Goal: Information Seeking & Learning: Learn about a topic

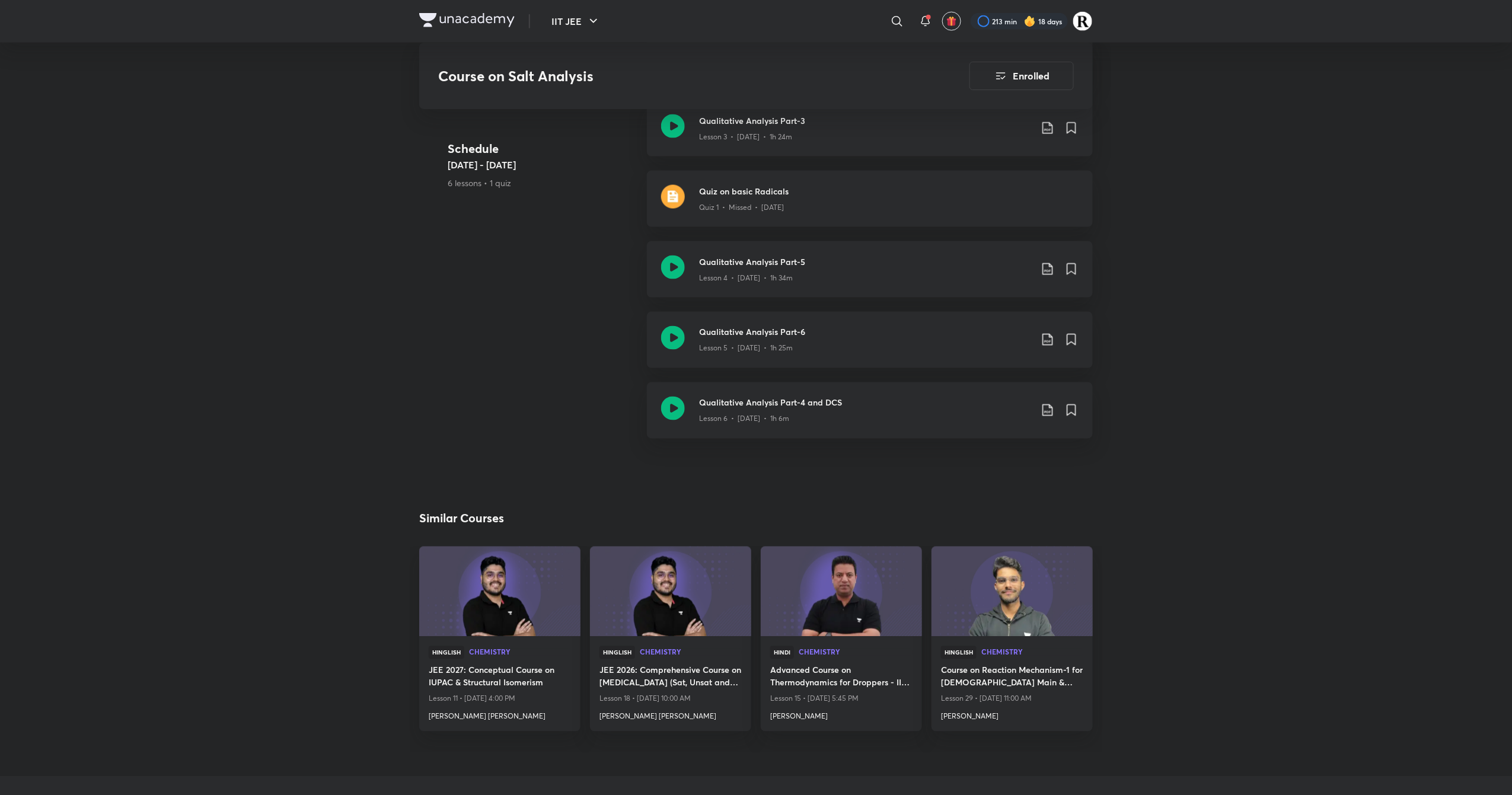
scroll to position [819, 0]
click at [667, 415] on icon at bounding box center [673, 410] width 23 height 23
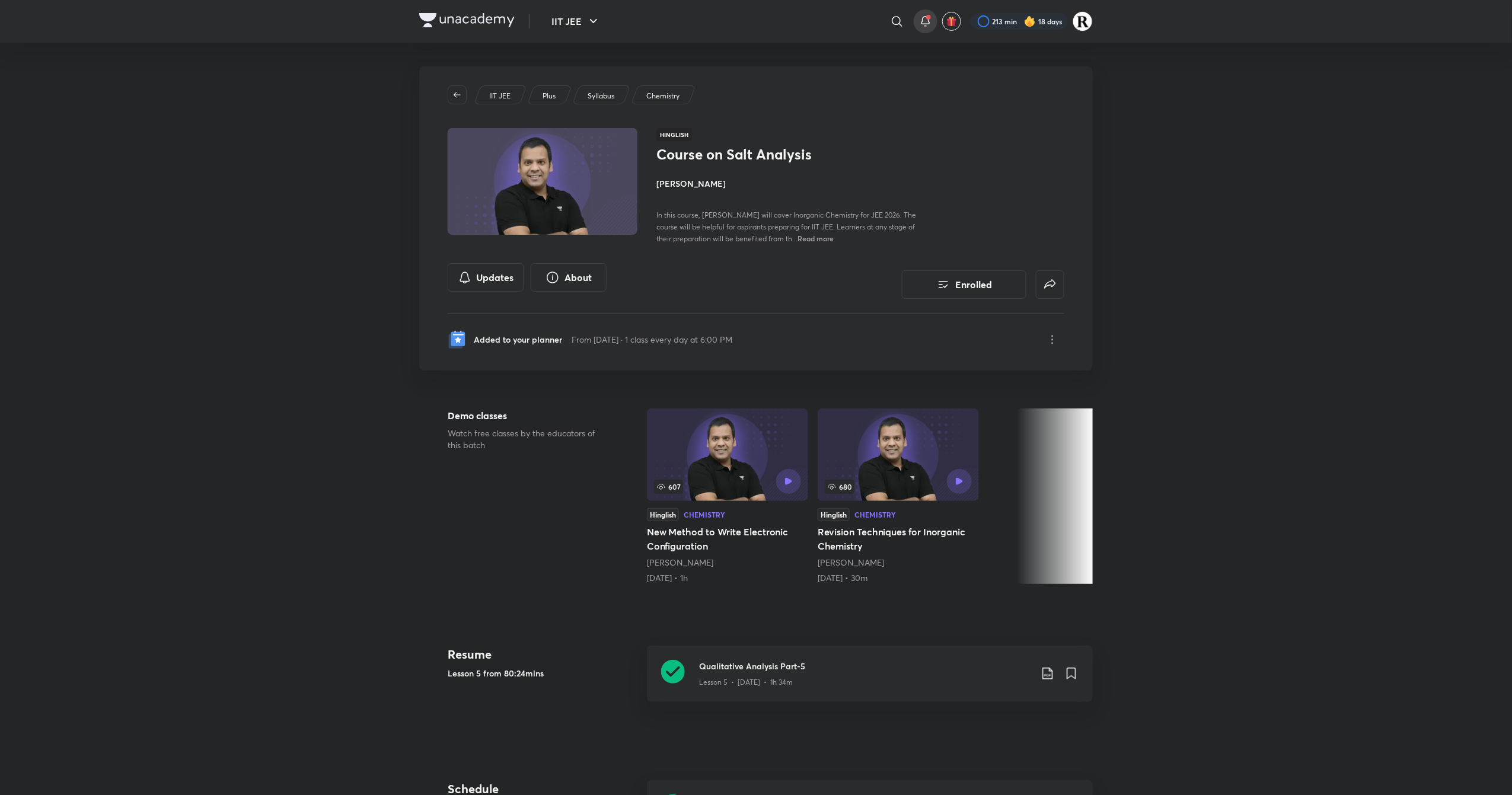
click at [929, 22] on icon at bounding box center [925, 21] width 14 height 14
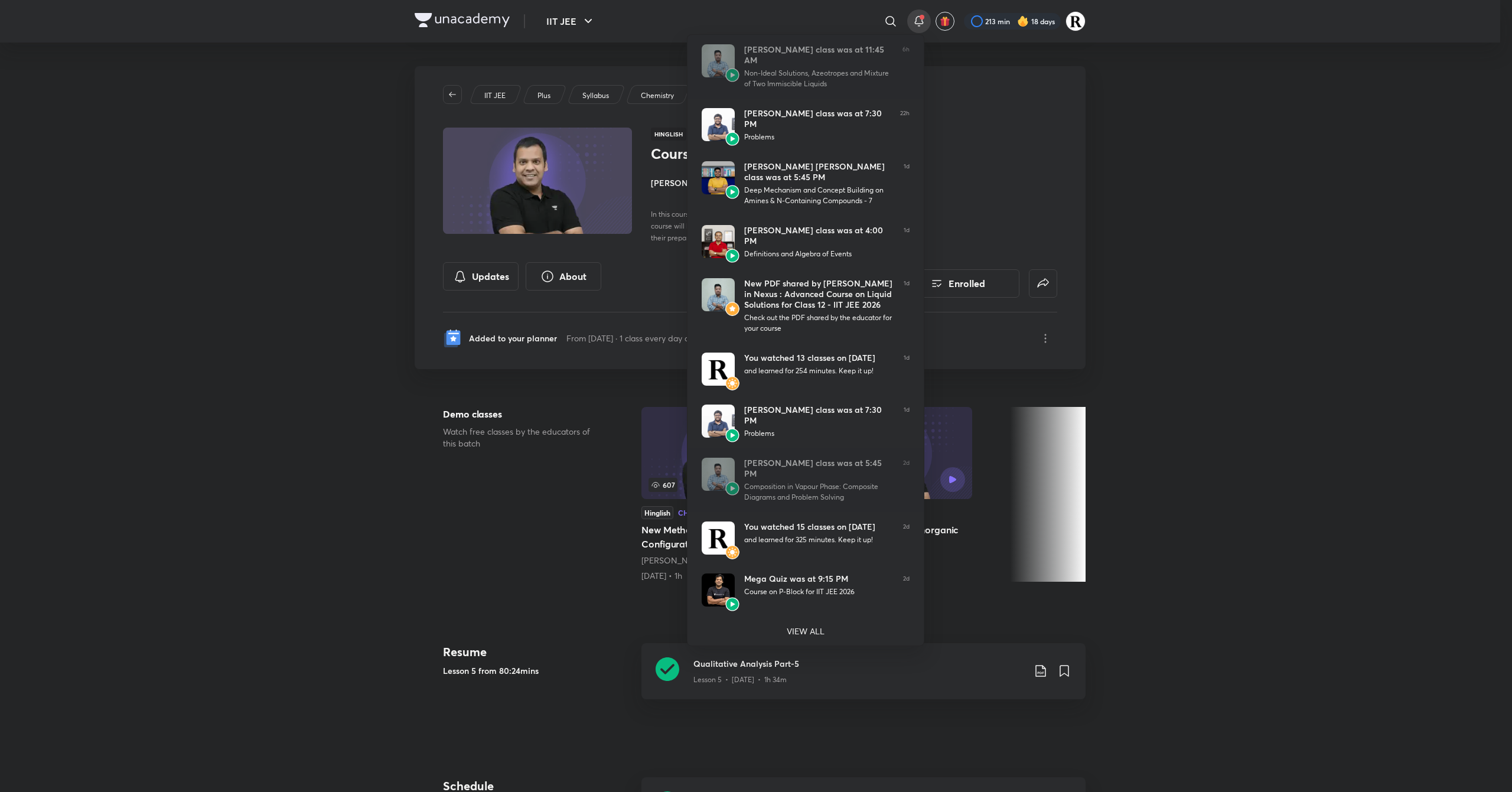
click at [565, 14] on div at bounding box center [756, 396] width 1512 height 792
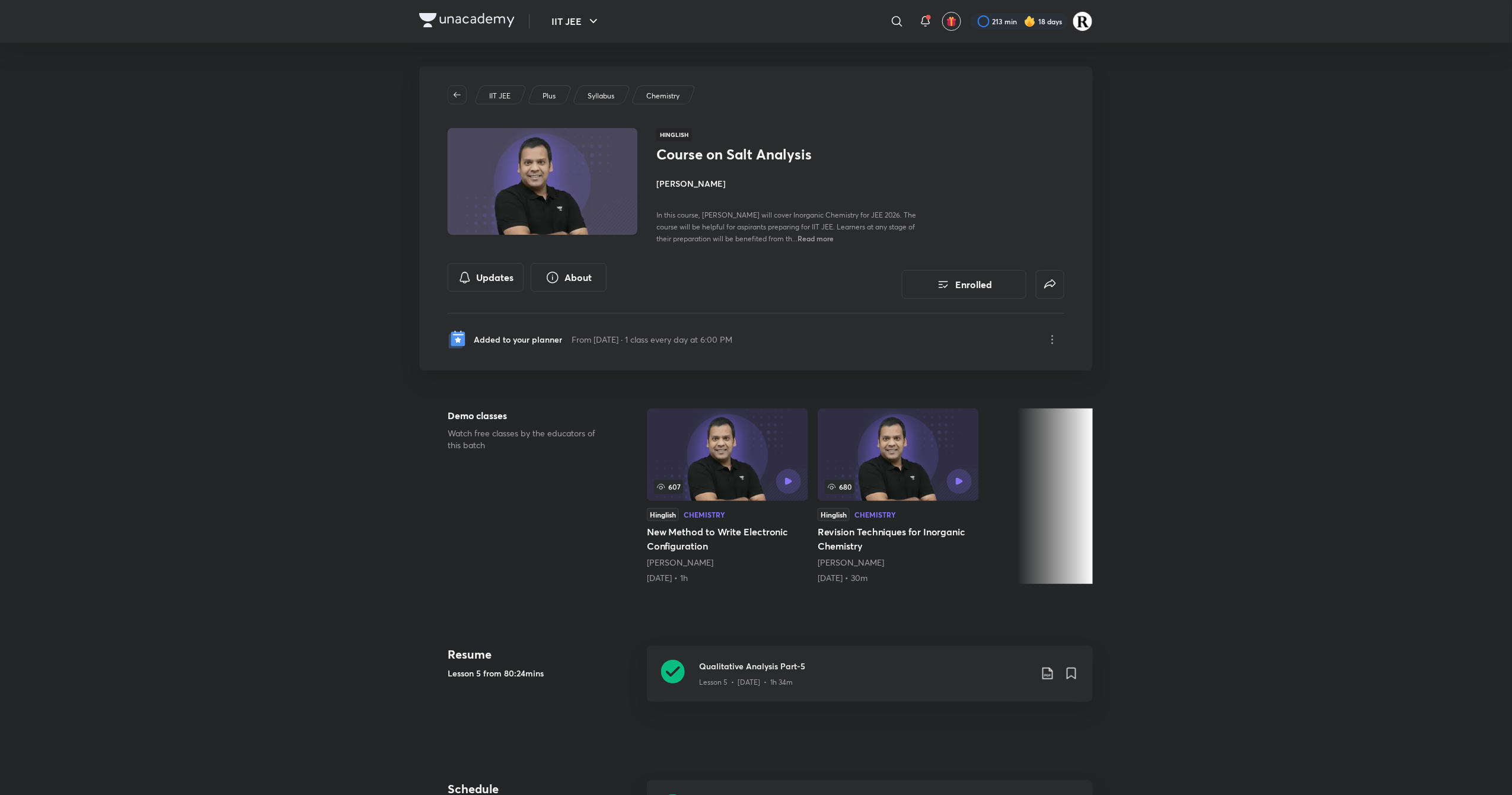
click at [699, 181] on h4 "[PERSON_NAME]" at bounding box center [789, 183] width 265 height 13
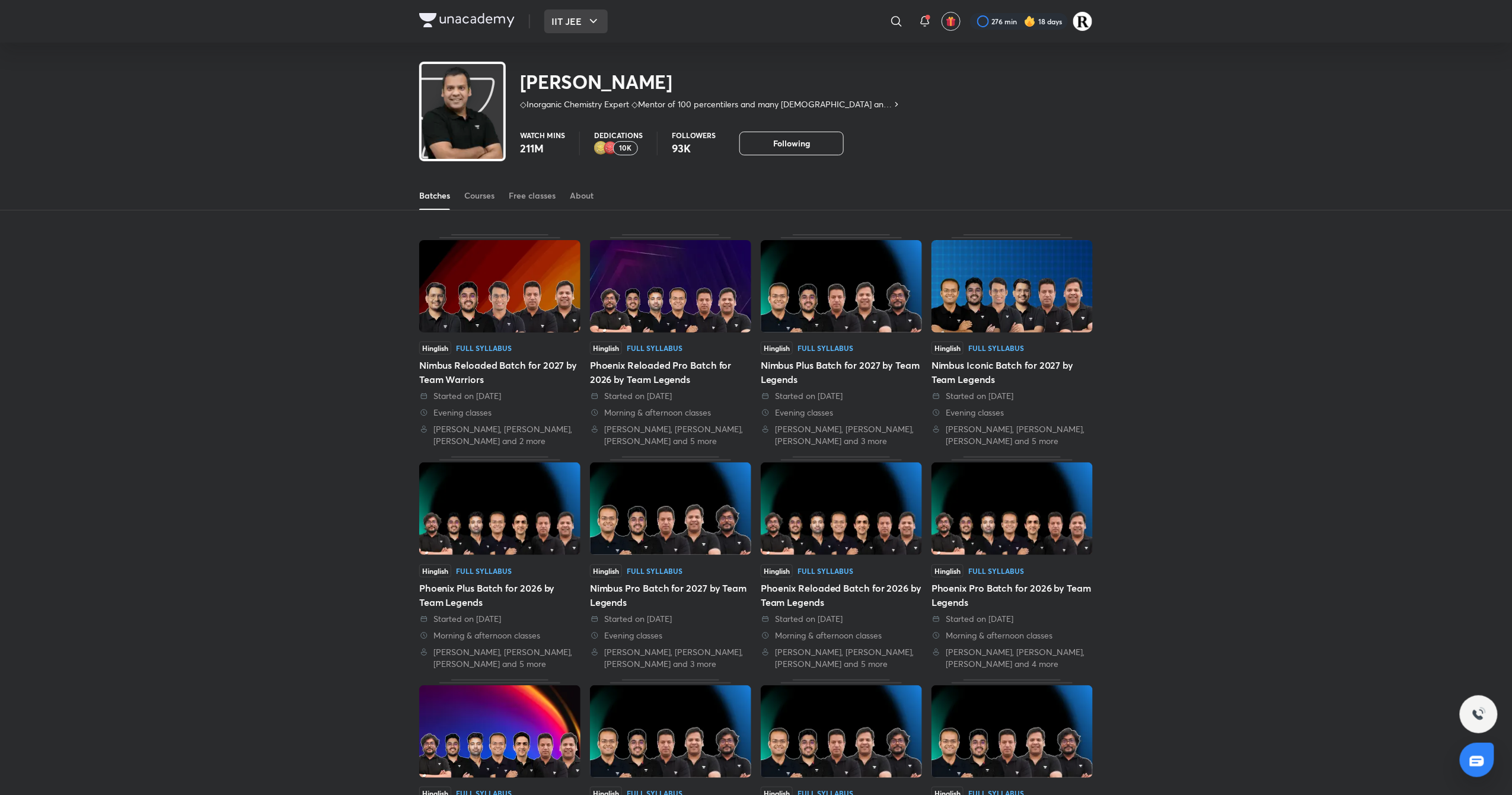
click at [569, 31] on button "IIT JEE" at bounding box center [576, 21] width 63 height 23
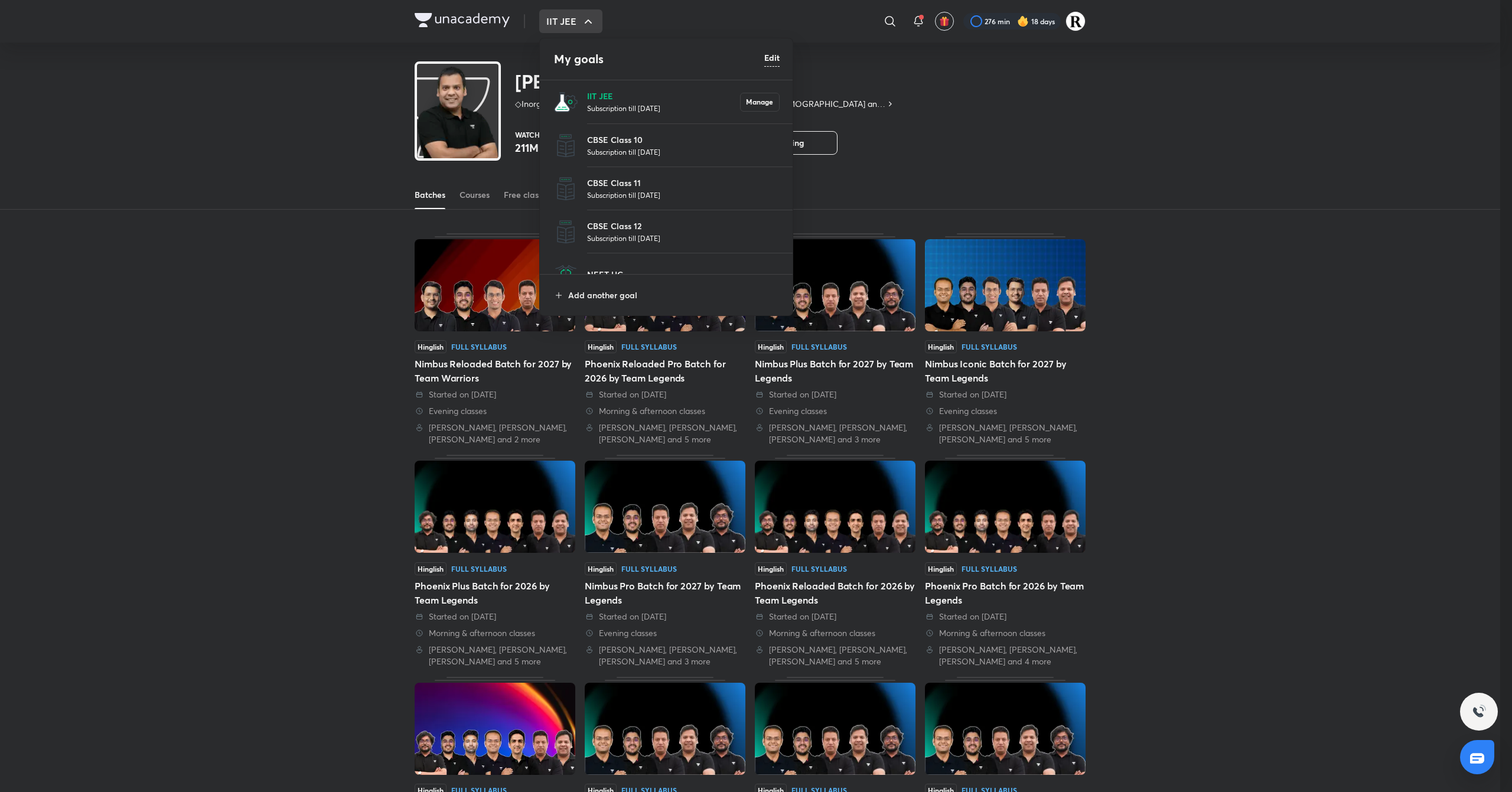
click at [669, 100] on p "IIT JEE" at bounding box center [663, 96] width 153 height 12
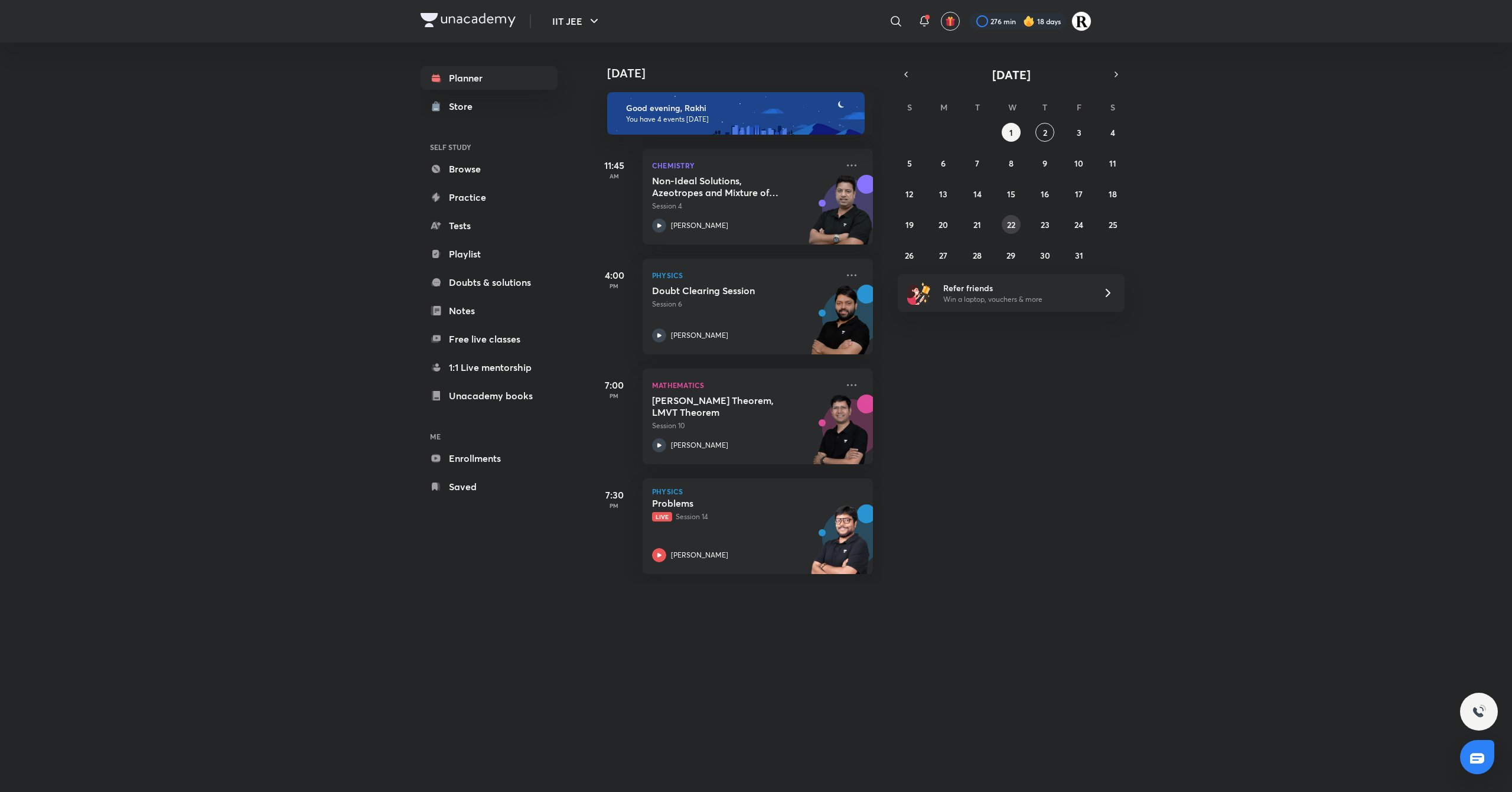
click at [1011, 224] on abbr "22" at bounding box center [1011, 224] width 8 height 11
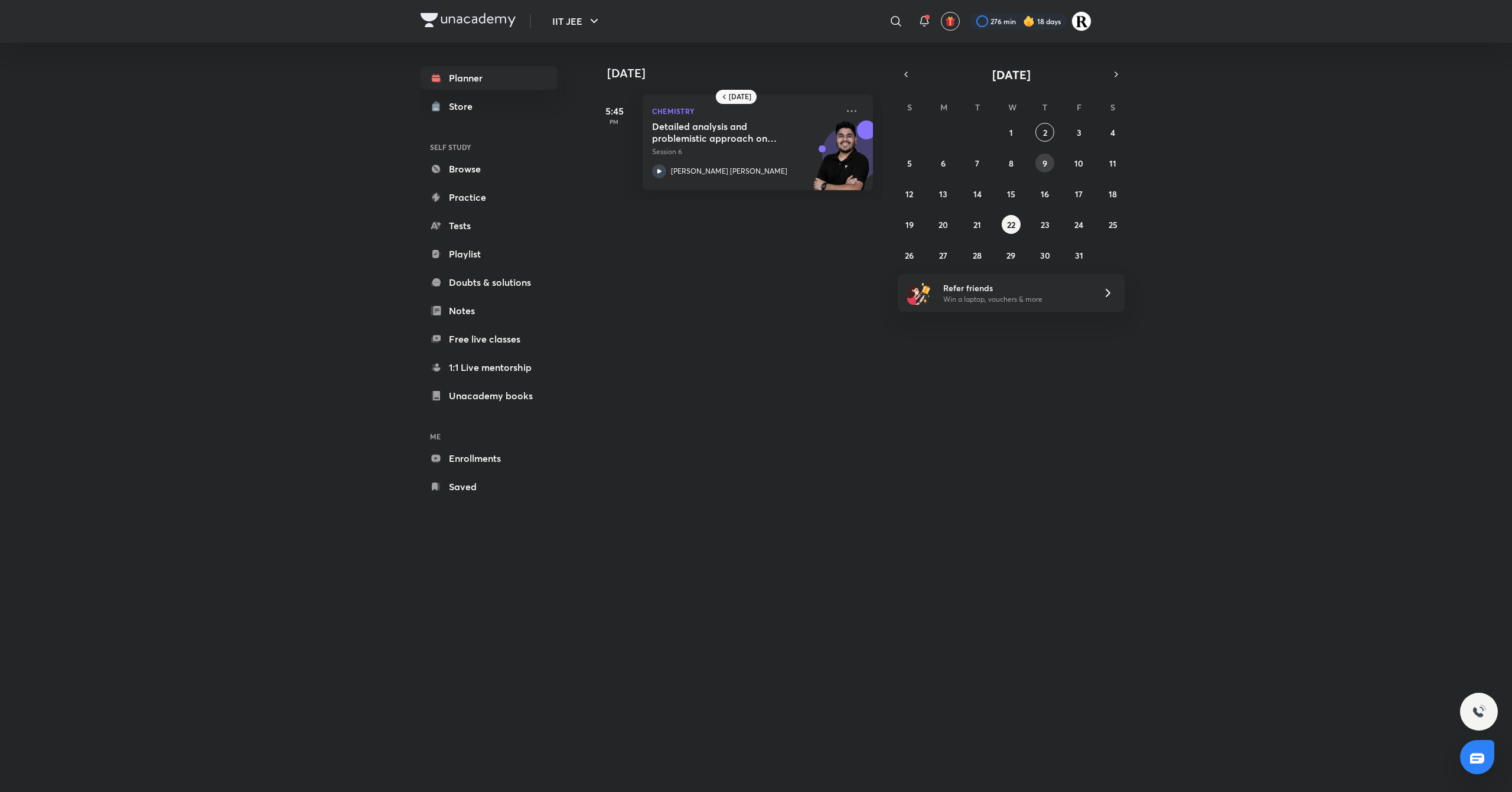
click at [1042, 160] on abbr "9" at bounding box center [1045, 163] width 5 height 11
click at [981, 160] on button "7" at bounding box center [978, 163] width 19 height 19
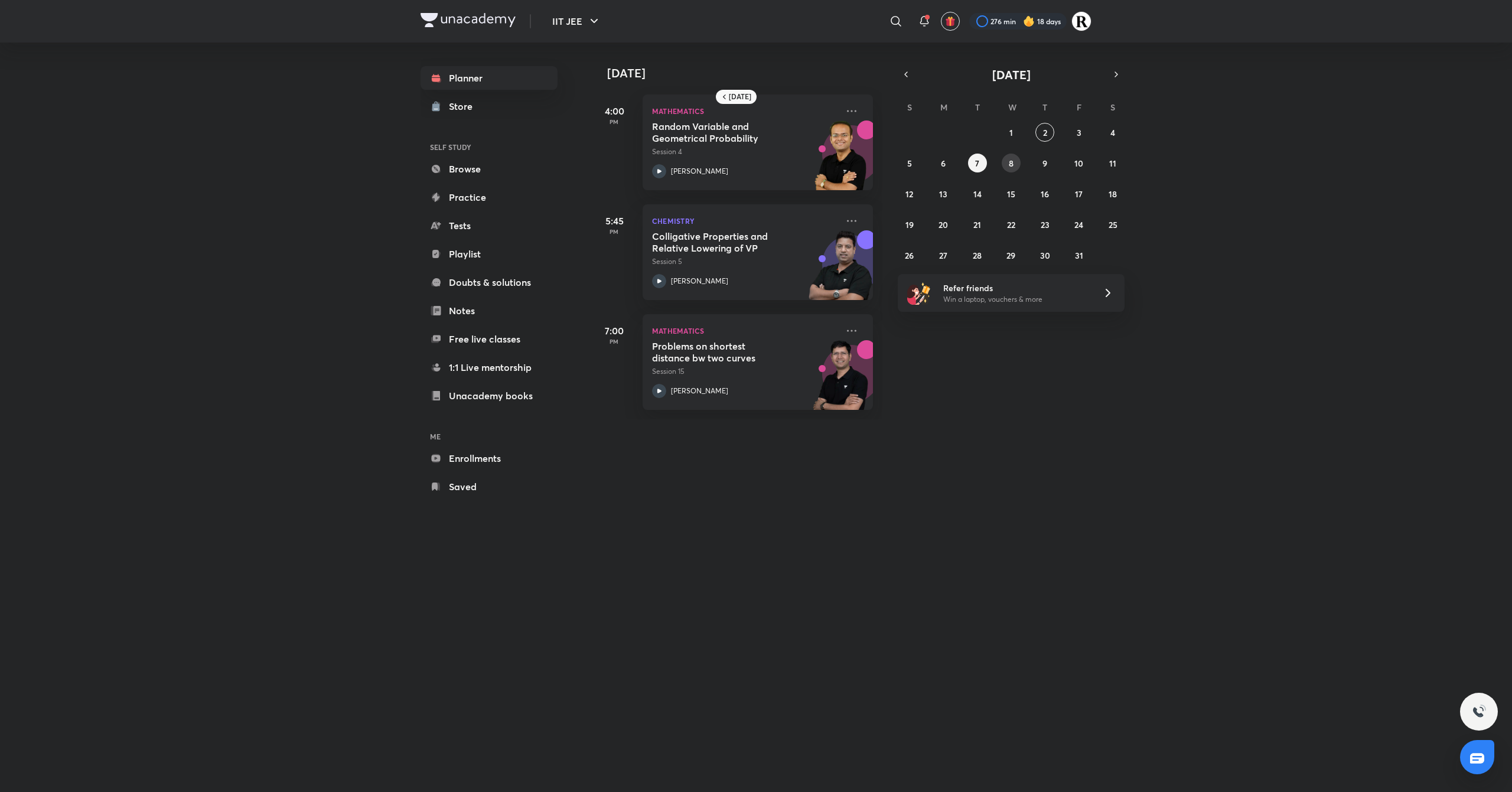
click at [1007, 161] on button "8" at bounding box center [1011, 163] width 19 height 19
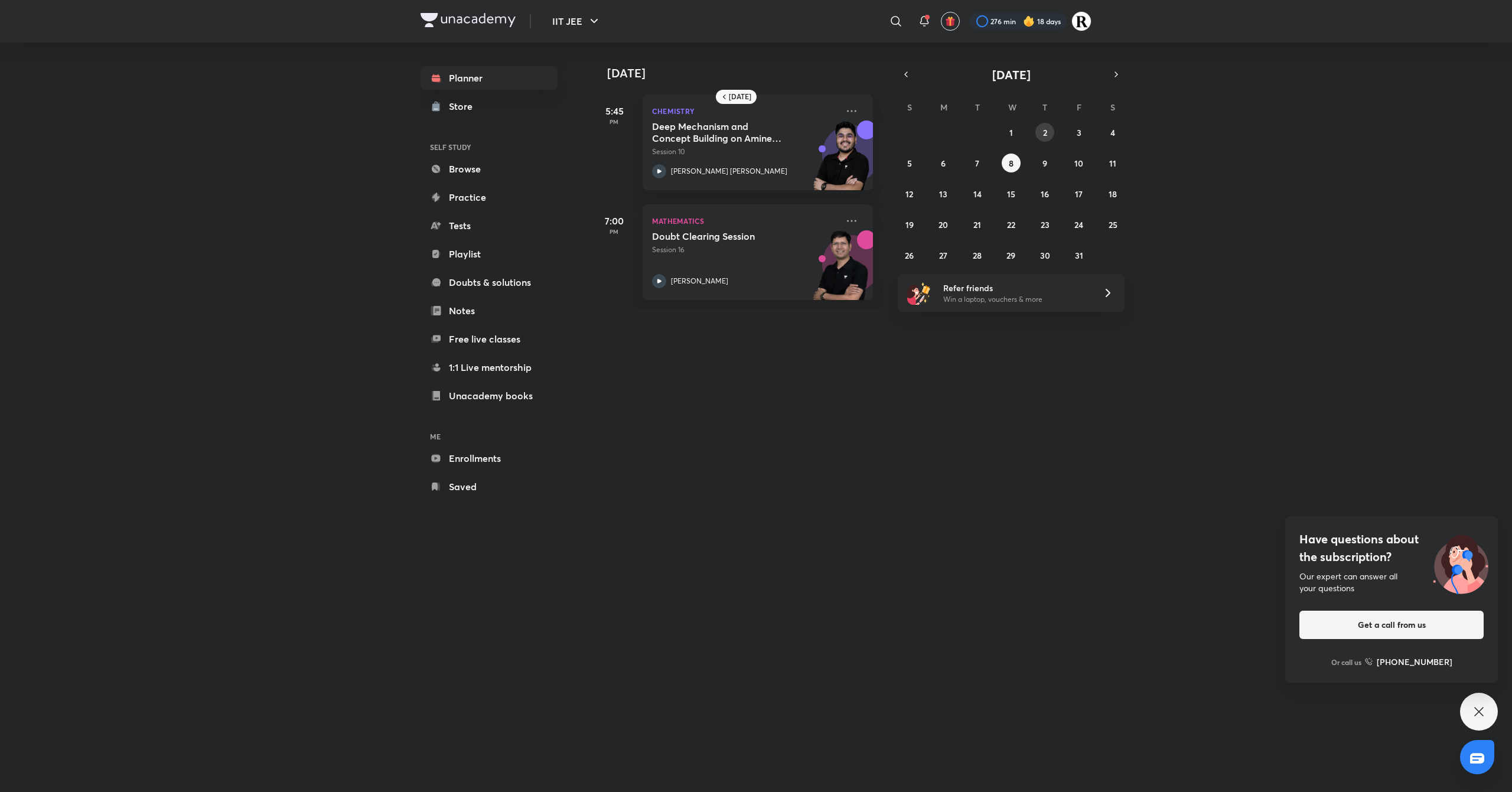
click at [1040, 128] on button "2" at bounding box center [1045, 132] width 19 height 19
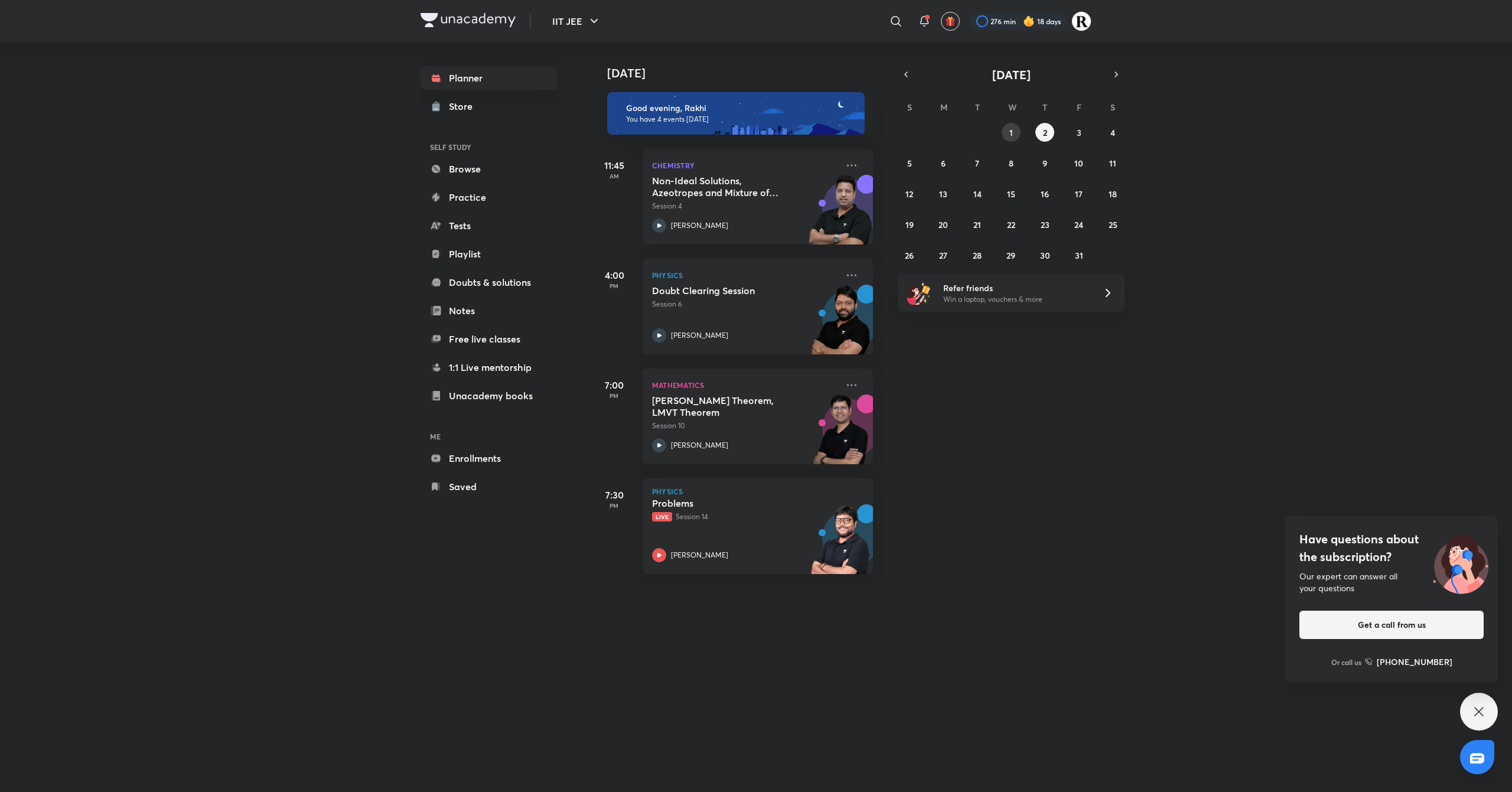
click at [1011, 125] on button "1" at bounding box center [1011, 132] width 19 height 19
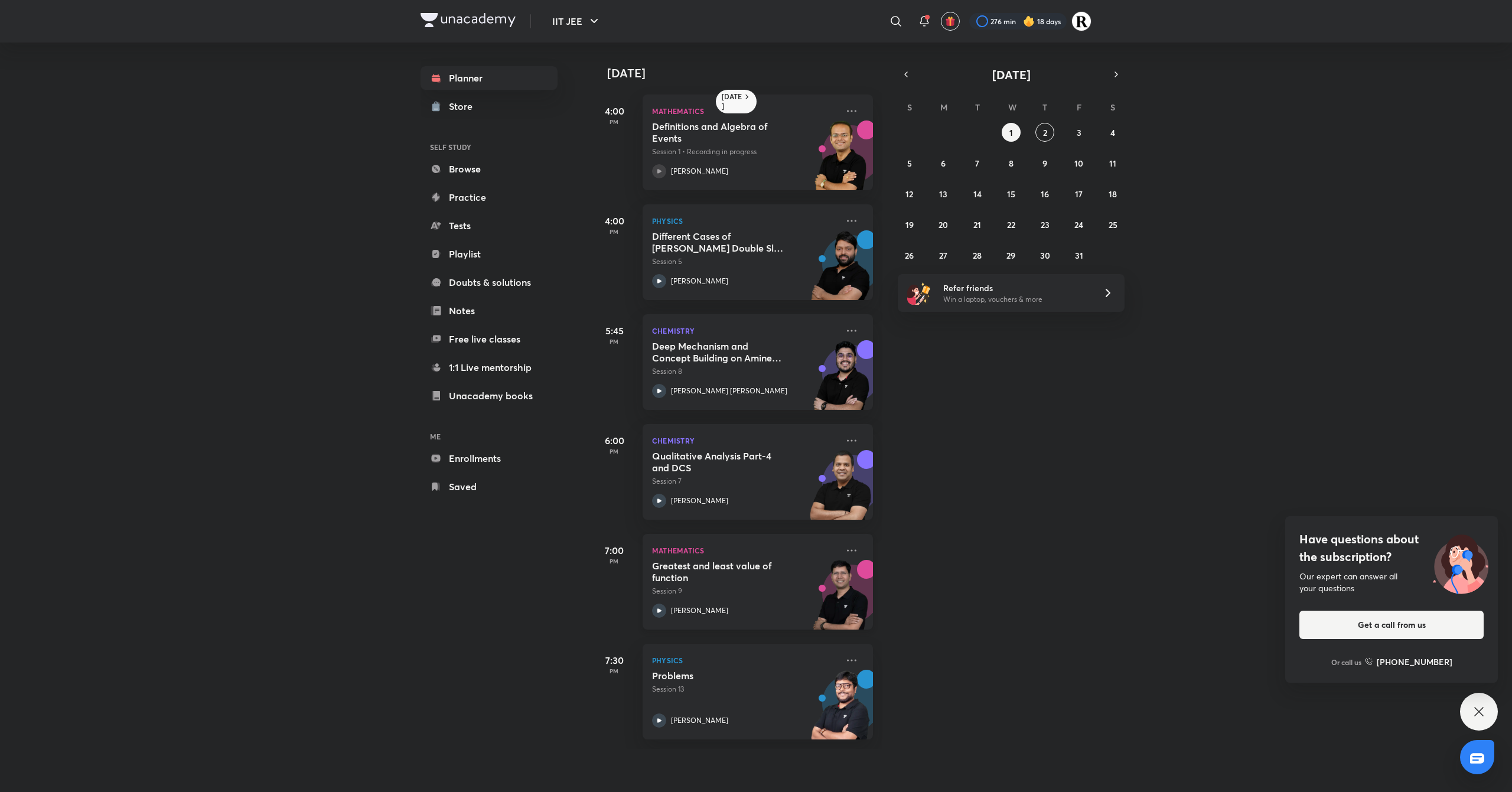
click at [657, 608] on icon at bounding box center [658, 610] width 14 height 14
click at [845, 549] on icon at bounding box center [851, 550] width 14 height 14
click at [913, 652] on p "Go to course page" at bounding box center [931, 658] width 81 height 12
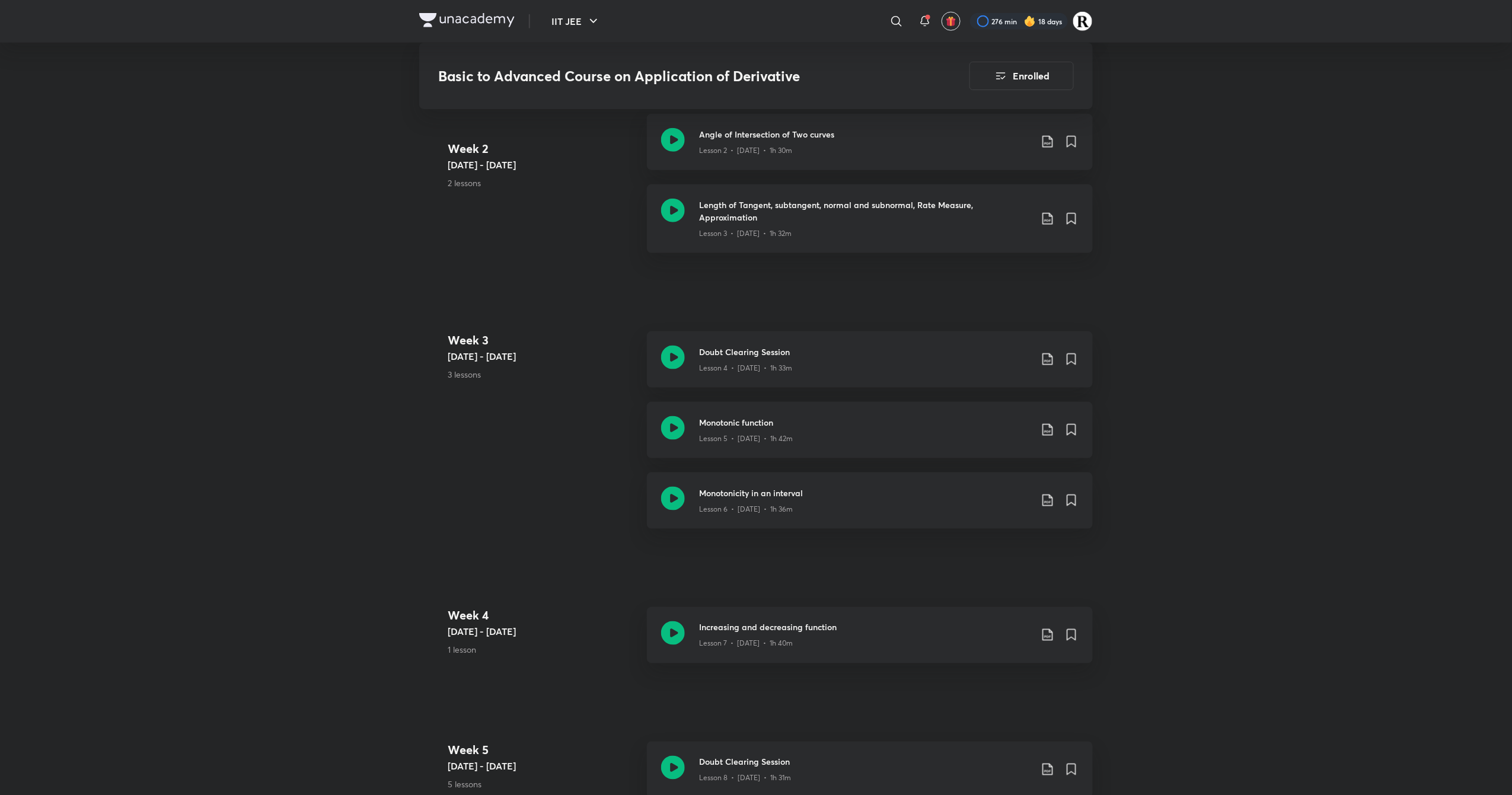
scroll to position [610, 0]
